Goal: Information Seeking & Learning: Learn about a topic

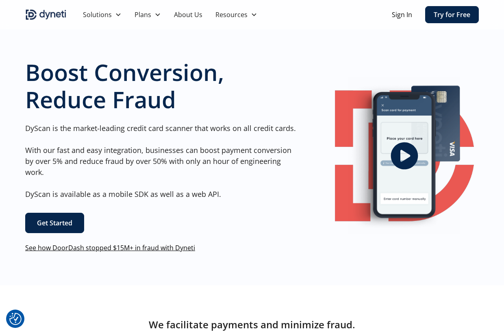
click at [67, 250] on link "See how DoorDash stopped $15M+ in fraud with Dyneti" at bounding box center [110, 247] width 170 height 9
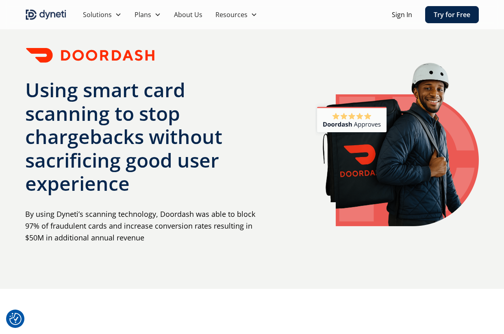
click at [55, 11] on img "home" at bounding box center [45, 14] width 41 height 13
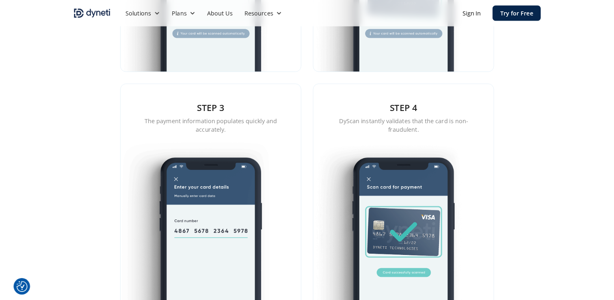
scroll to position [923, 0]
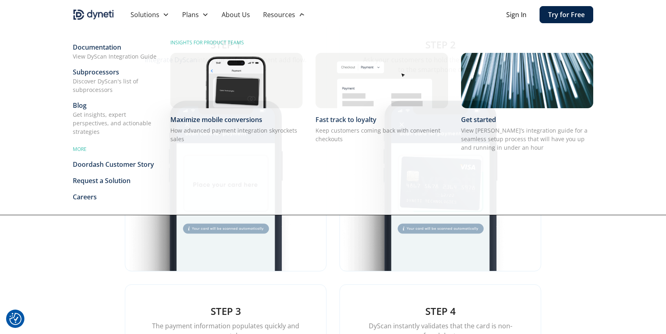
click at [291, 11] on div "Resources" at bounding box center [279, 15] width 32 height 10
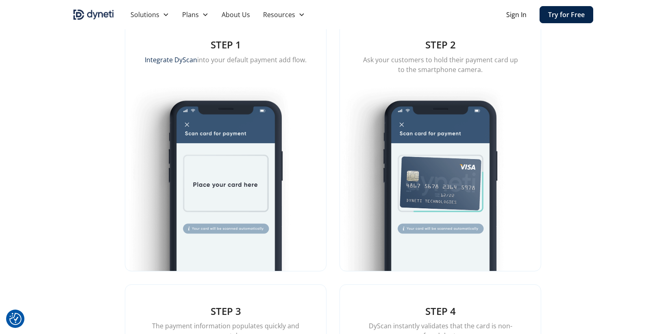
click at [291, 11] on div "Resources" at bounding box center [279, 15] width 32 height 10
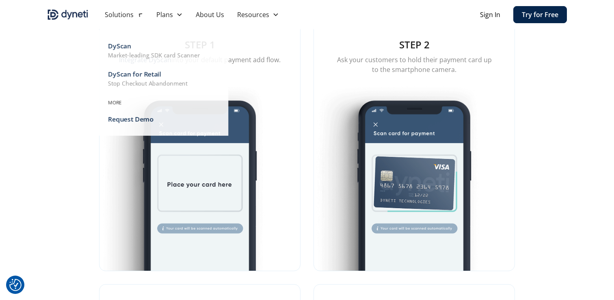
click at [122, 16] on div "Solutions" at bounding box center [119, 15] width 29 height 10
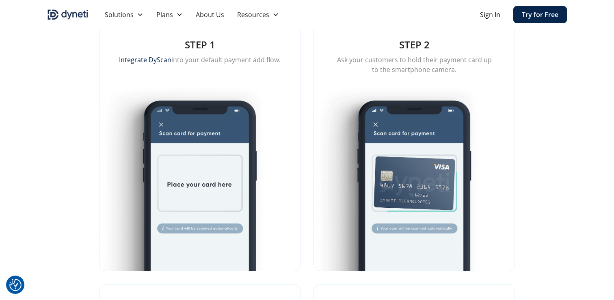
click at [122, 16] on div "Solutions" at bounding box center [119, 15] width 29 height 10
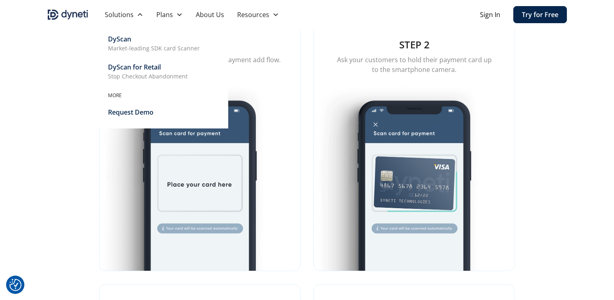
click at [134, 69] on div "DyScan for Retail" at bounding box center [134, 67] width 53 height 10
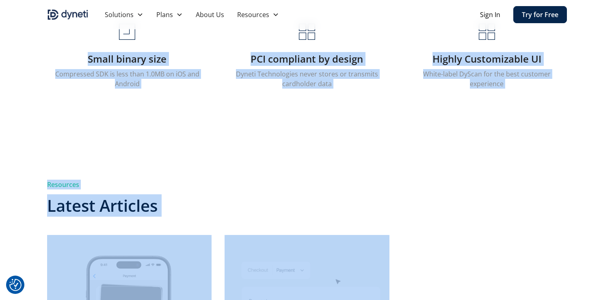
scroll to position [1468, 0]
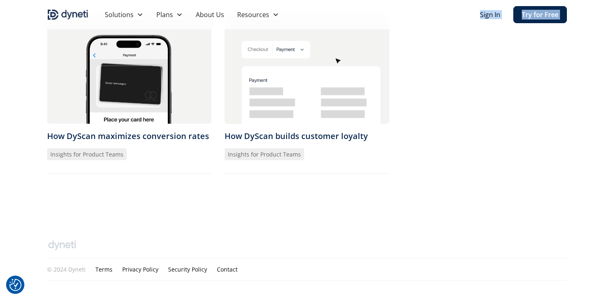
drag, startPoint x: 108, startPoint y: 59, endPoint x: 358, endPoint y: 24, distance: 252.3
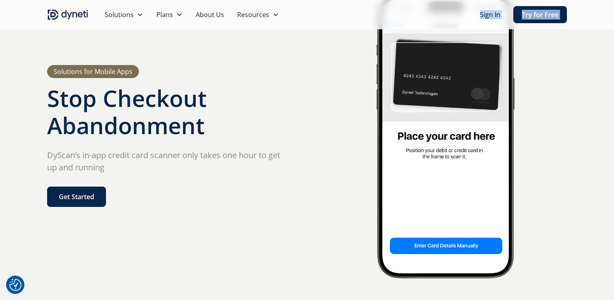
scroll to position [0, 0]
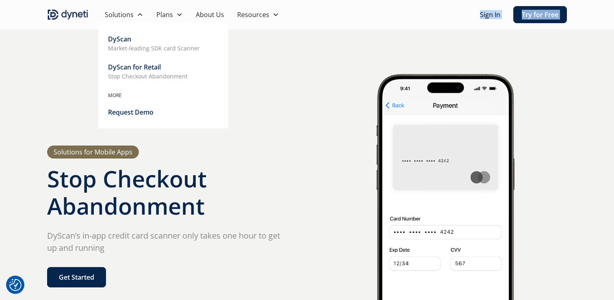
click at [129, 38] on div "DyScan" at bounding box center [119, 39] width 23 height 10
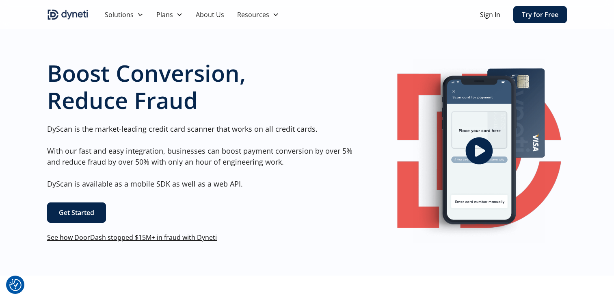
click at [73, 16] on img "home" at bounding box center [67, 14] width 41 height 13
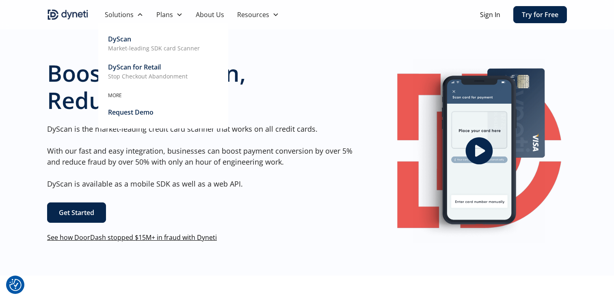
click at [137, 66] on div "DyScan for Retail" at bounding box center [134, 67] width 53 height 10
